Goal: Transaction & Acquisition: Purchase product/service

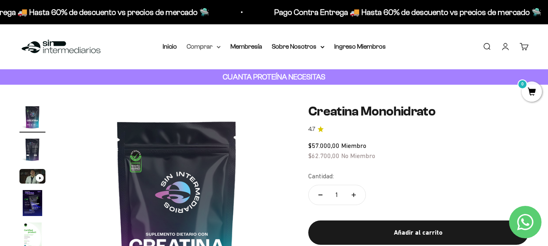
click at [207, 43] on summary "Comprar" at bounding box center [203, 46] width 34 height 11
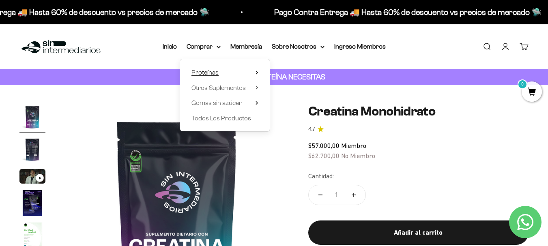
click at [255, 69] on summary "Proteínas" at bounding box center [224, 72] width 67 height 11
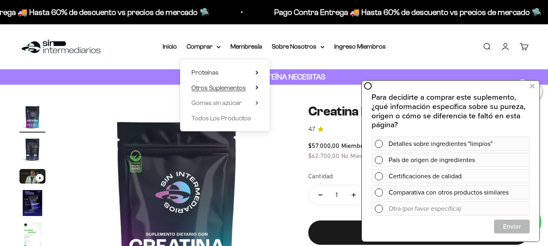
click at [252, 88] on summary "Otros Suplementos" at bounding box center [224, 88] width 67 height 11
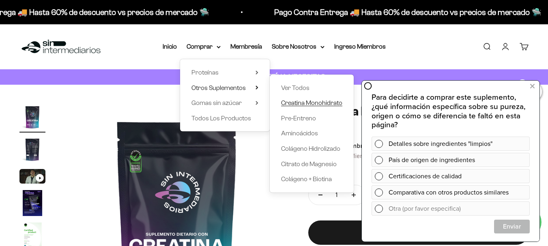
click at [301, 100] on span "Creatina Monohidrato" at bounding box center [311, 102] width 61 height 7
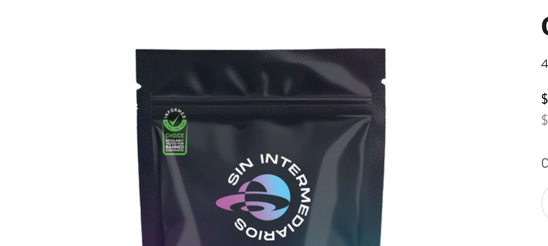
scroll to position [9, 0]
